Goal: Navigation & Orientation: Find specific page/section

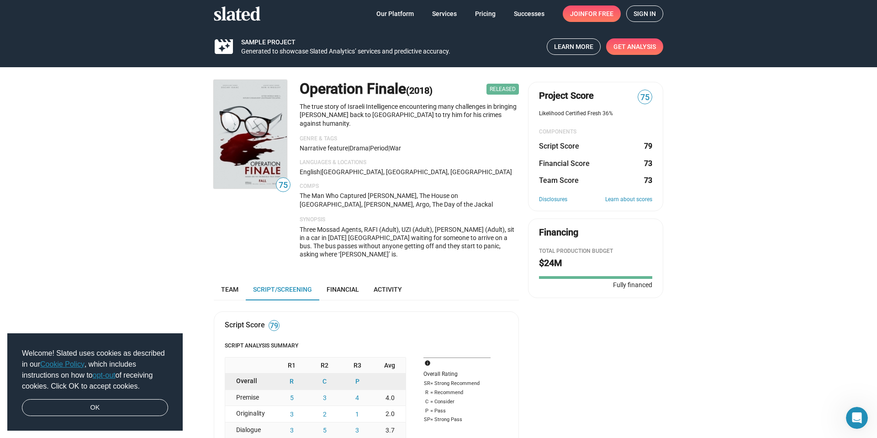
click at [395, 13] on span "Our Platform" at bounding box center [394, 13] width 37 height 16
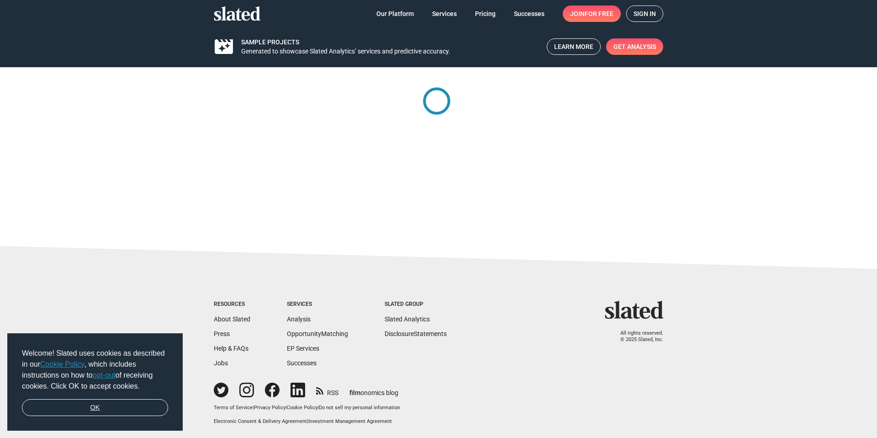
click at [152, 410] on link "OK" at bounding box center [95, 407] width 146 height 17
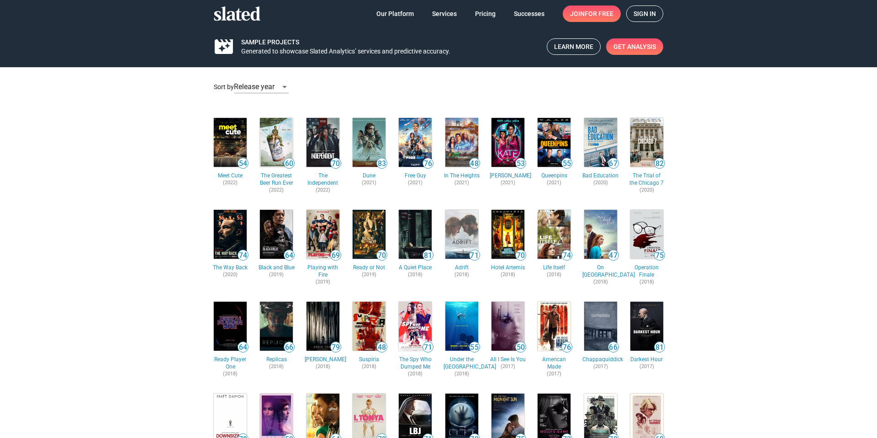
click at [589, 159] on img at bounding box center [600, 142] width 33 height 49
